Goal: Find specific page/section: Find specific page/section

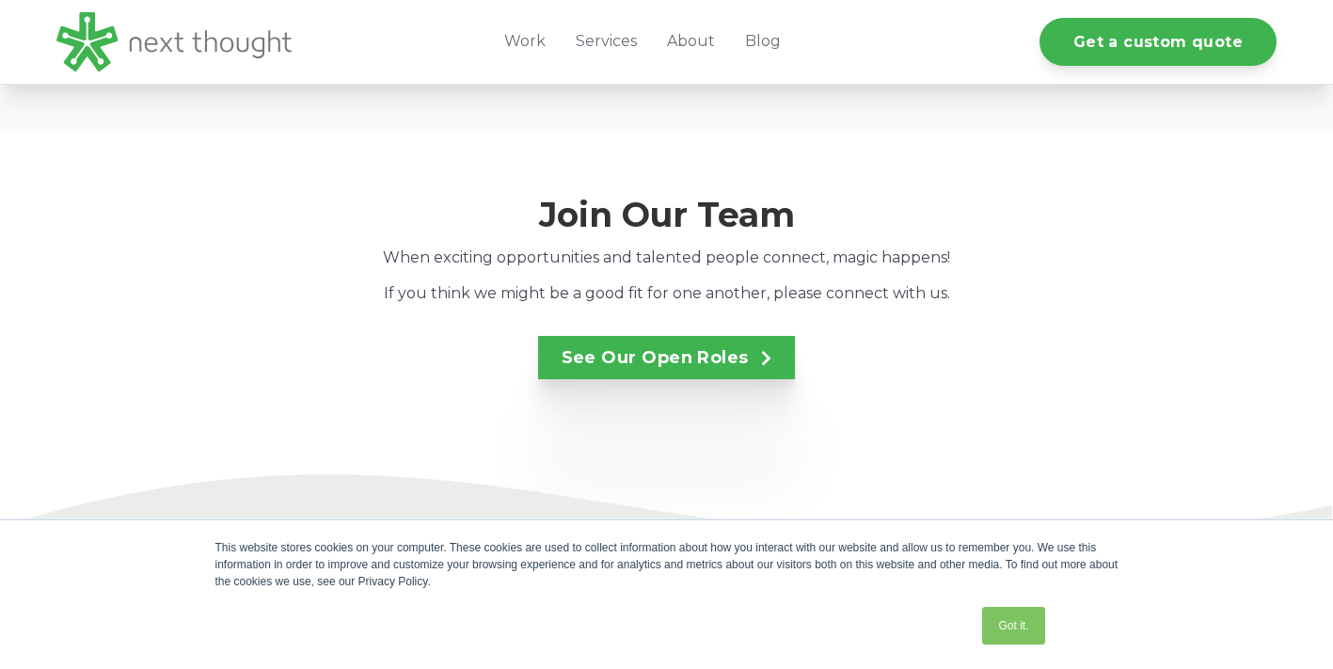
scroll to position [3177, 0]
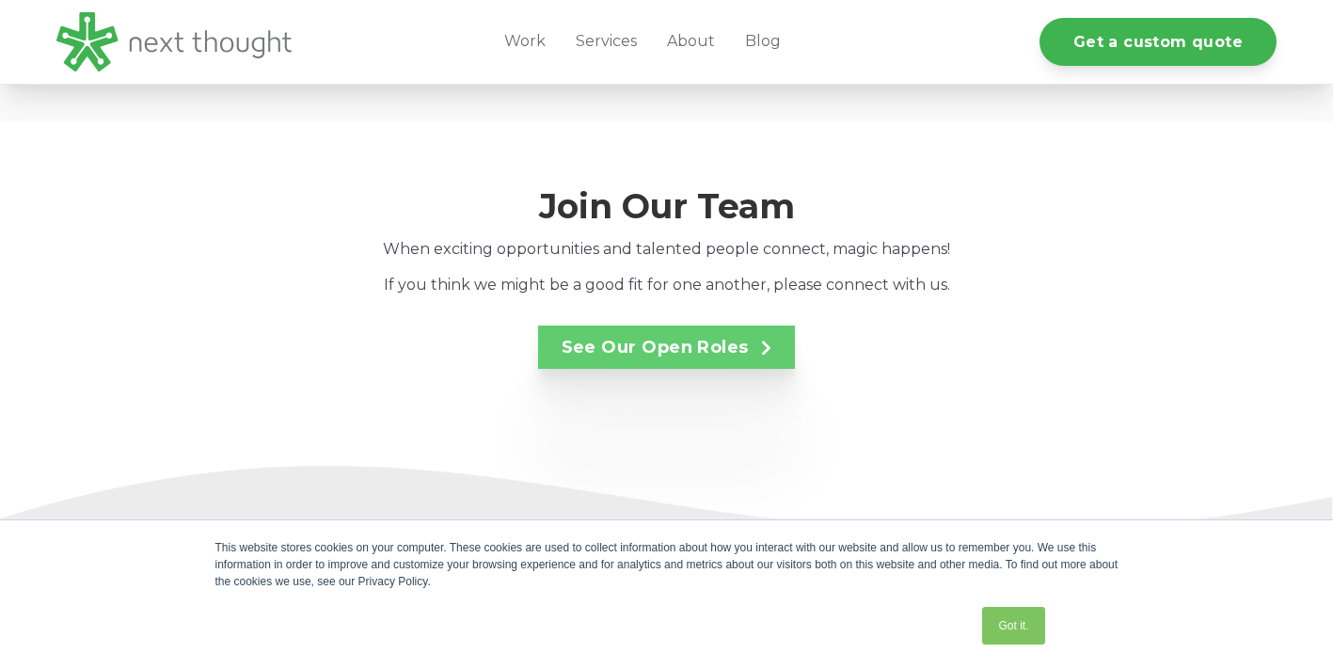
click at [694, 328] on link "See Our Open Roles" at bounding box center [667, 346] width 258 height 43
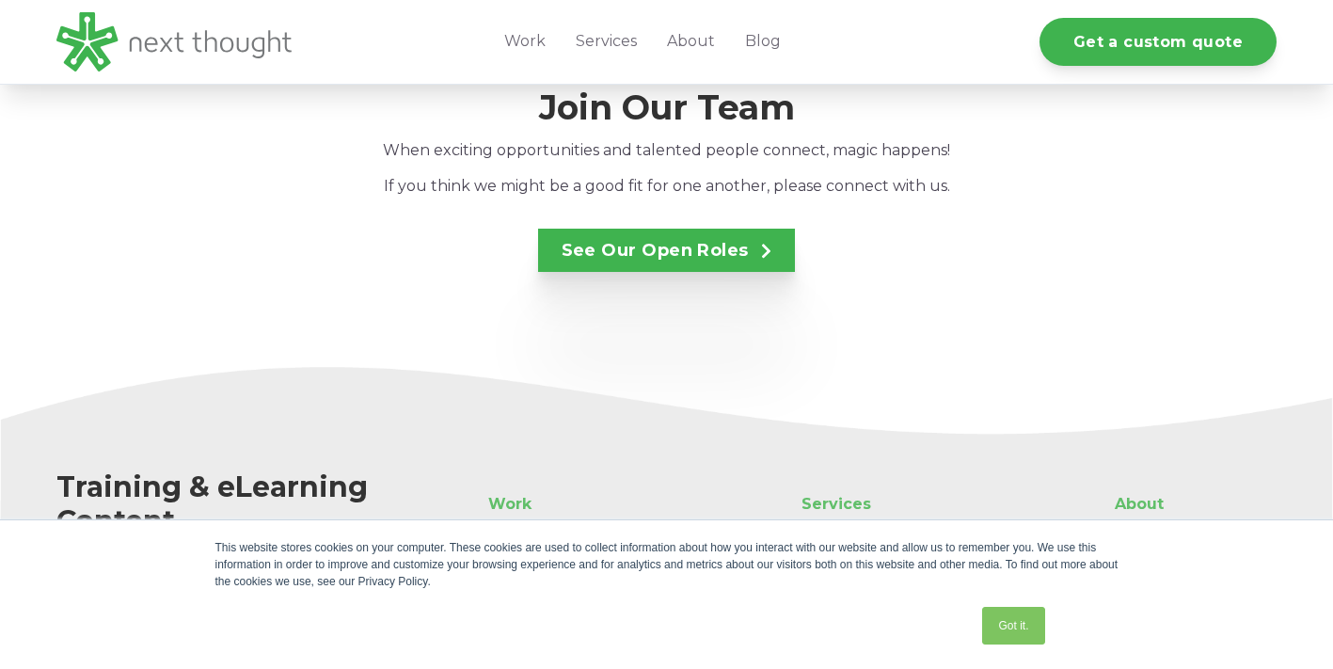
scroll to position [3258, 0]
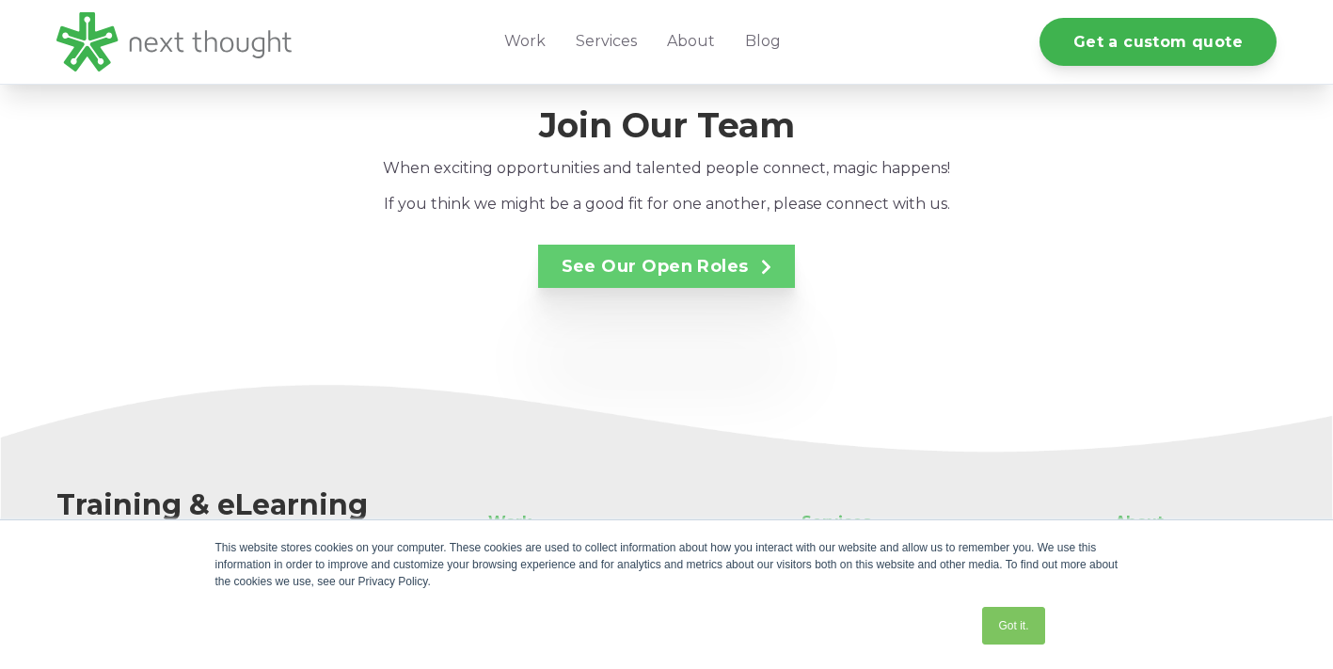
click at [668, 261] on link "See Our Open Roles" at bounding box center [667, 266] width 258 height 43
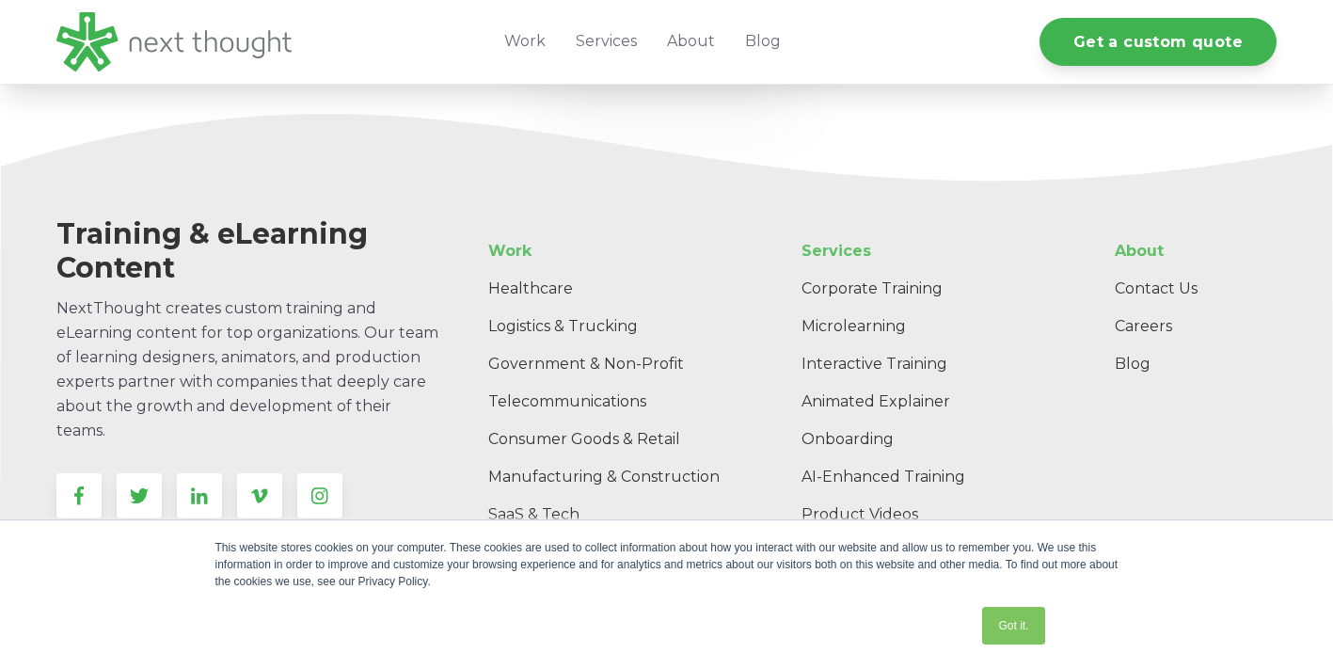
scroll to position [3616, 0]
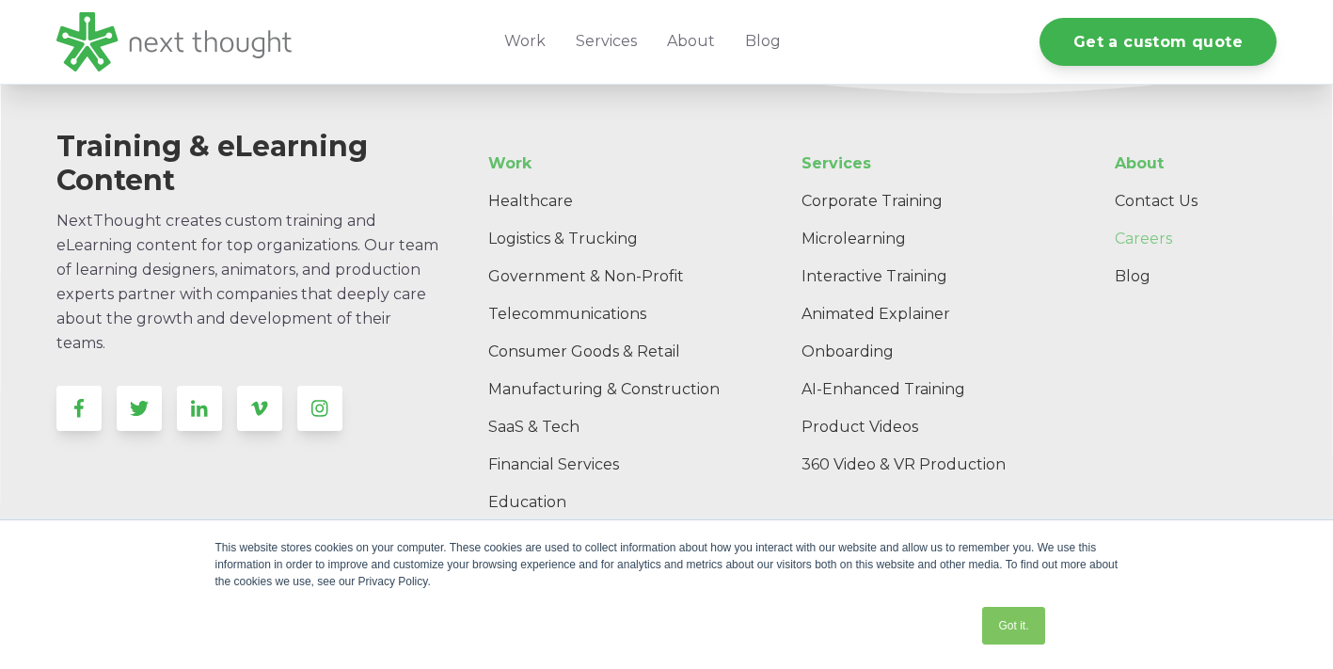
click at [1141, 220] on link "Careers" at bounding box center [1187, 239] width 177 height 38
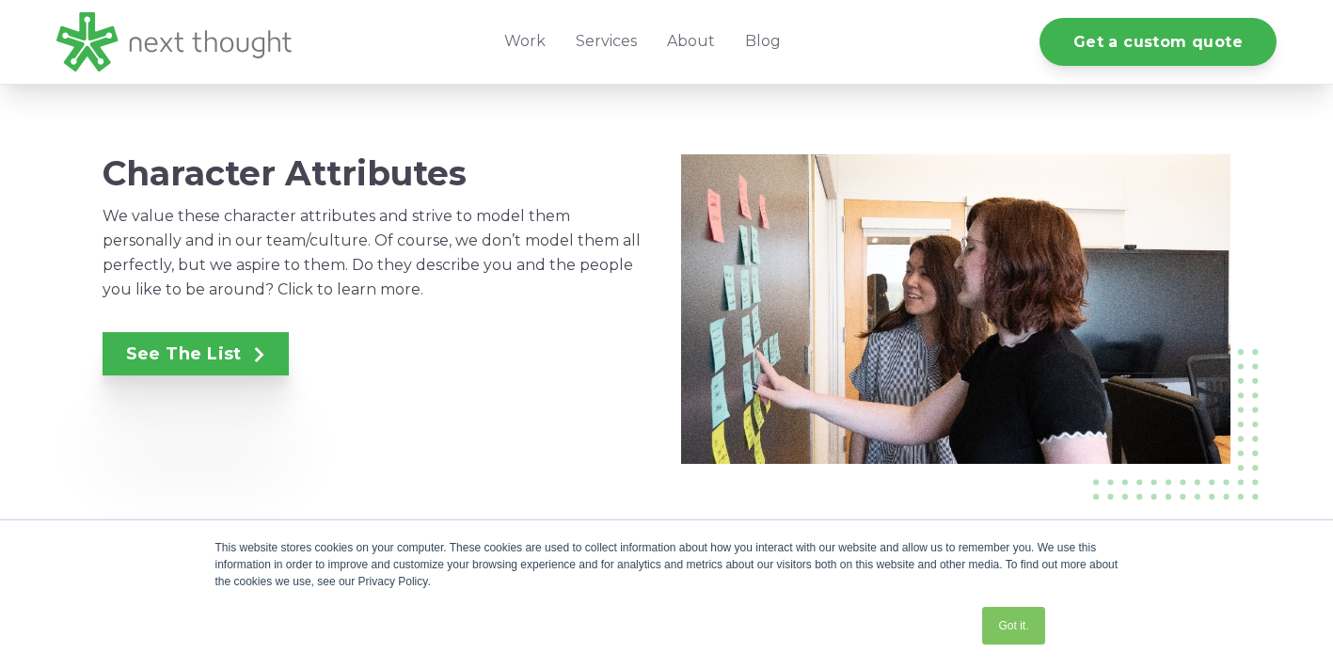
scroll to position [1323, 0]
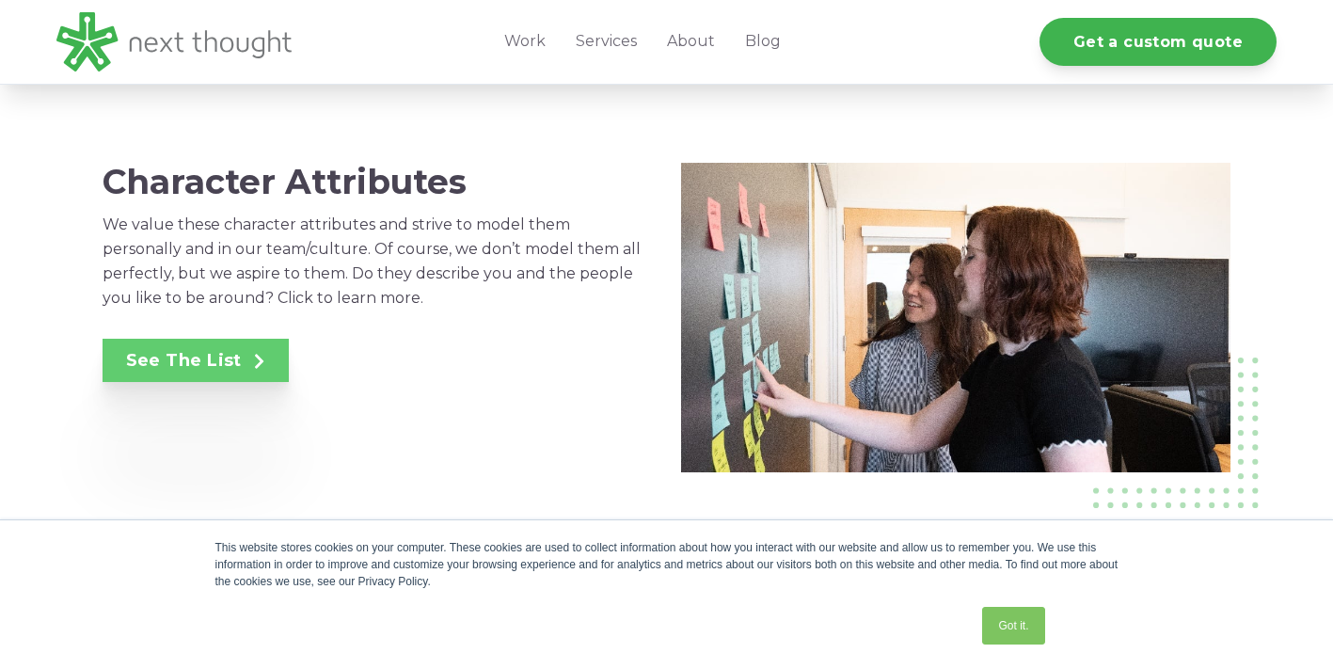
click at [192, 356] on link "See The List" at bounding box center [196, 360] width 186 height 43
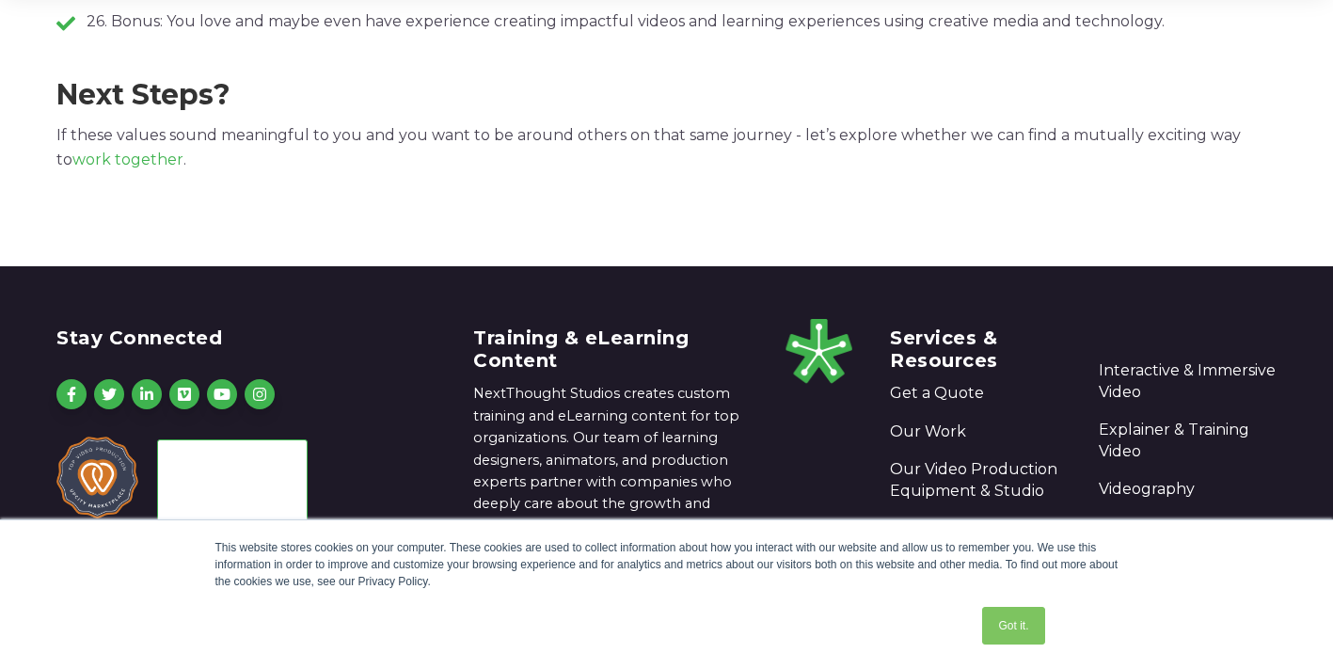
scroll to position [1985, 0]
